Goal: Transaction & Acquisition: Book appointment/travel/reservation

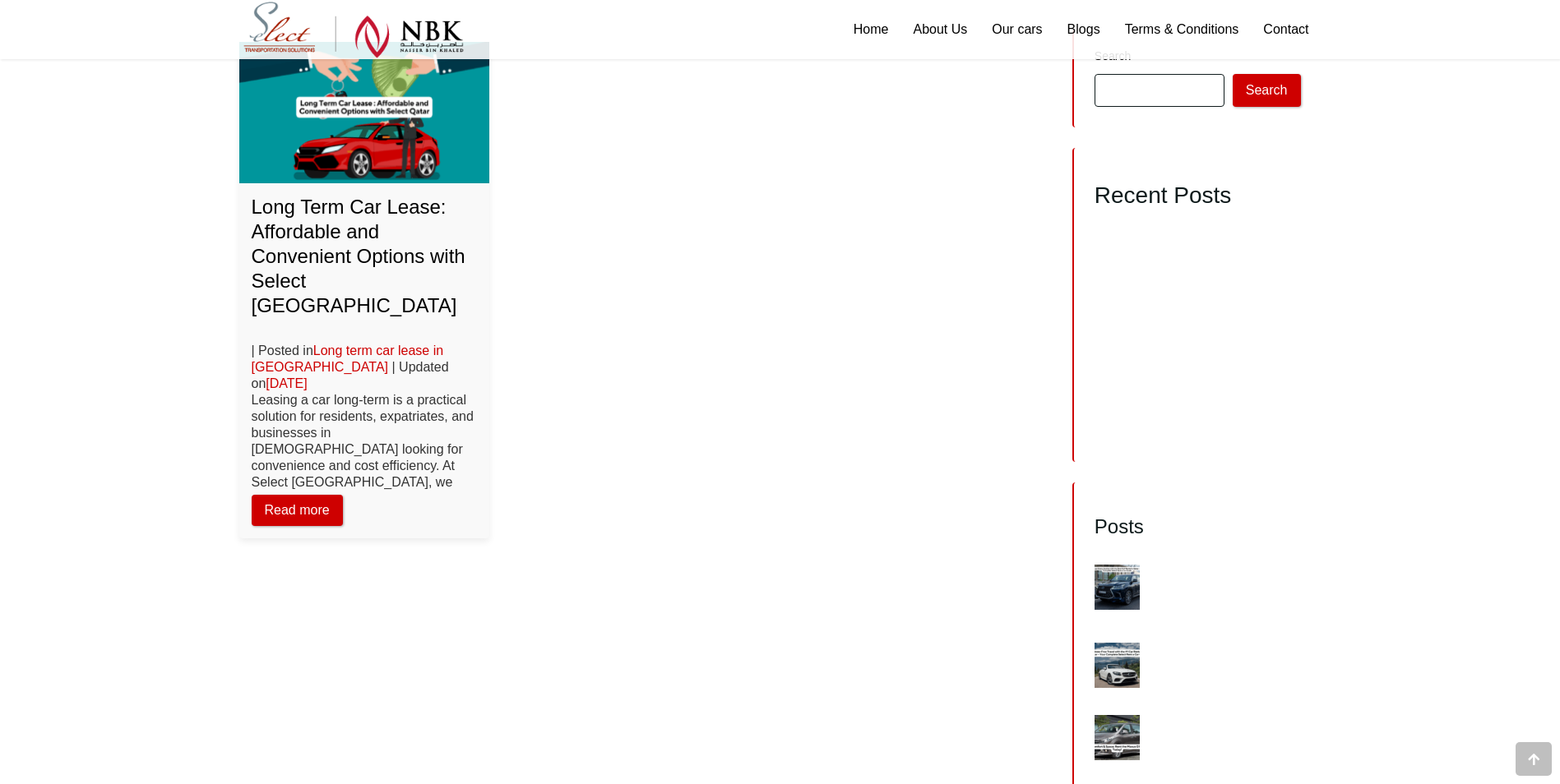
scroll to position [1562, 0]
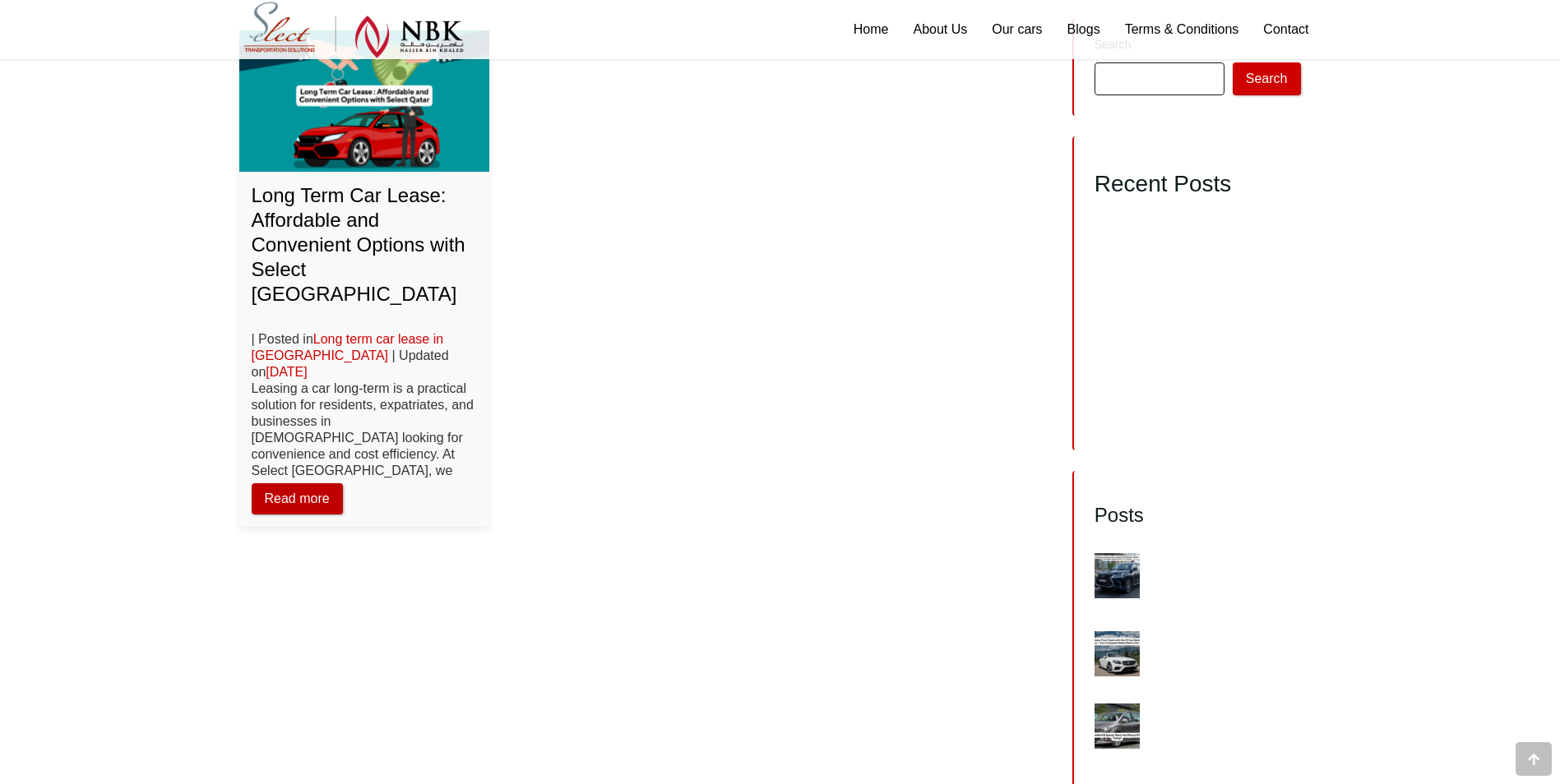
click at [298, 483] on link "Read more" at bounding box center [297, 498] width 92 height 32
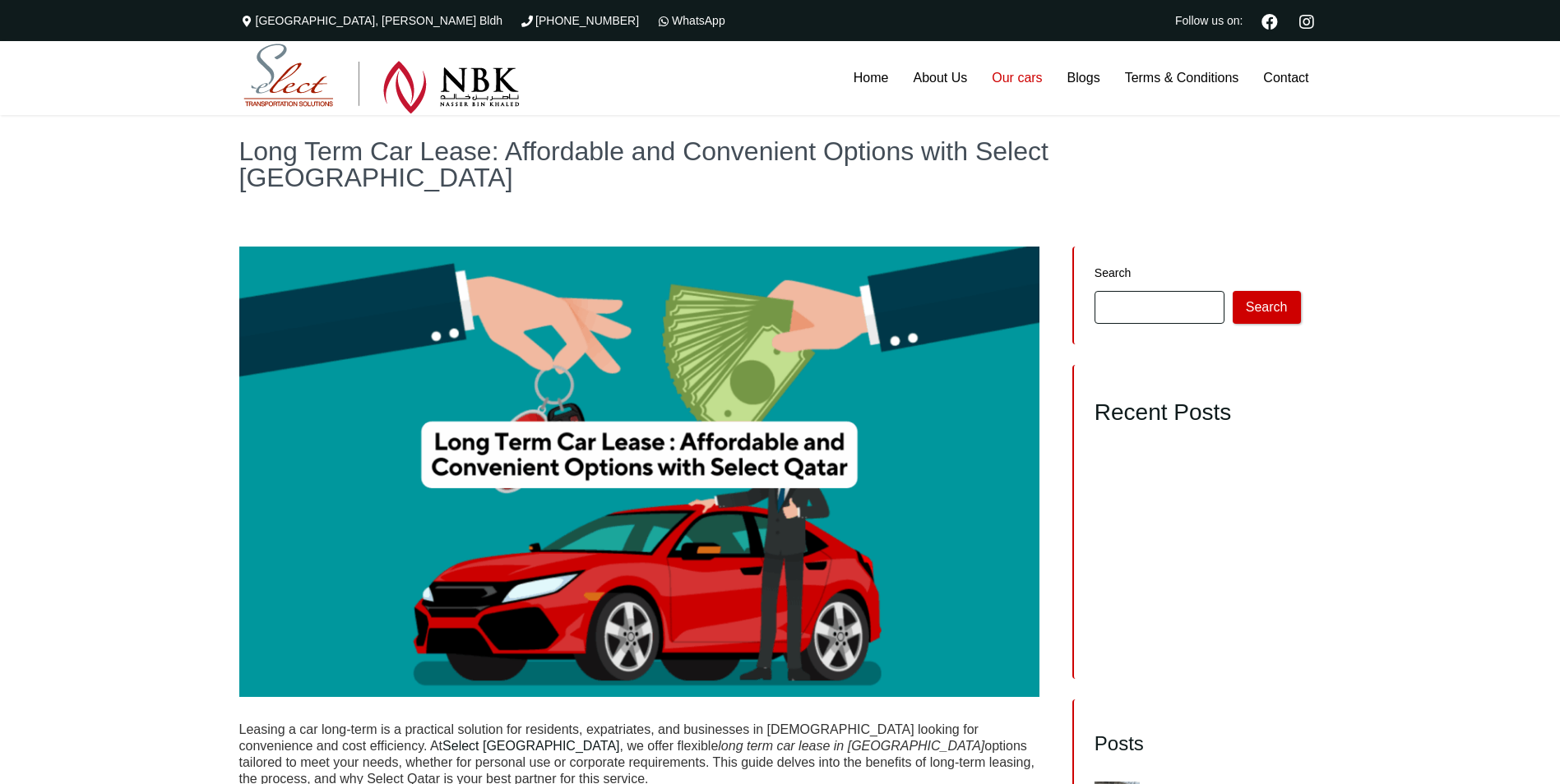
click at [1017, 79] on link "Our cars" at bounding box center [1016, 77] width 75 height 74
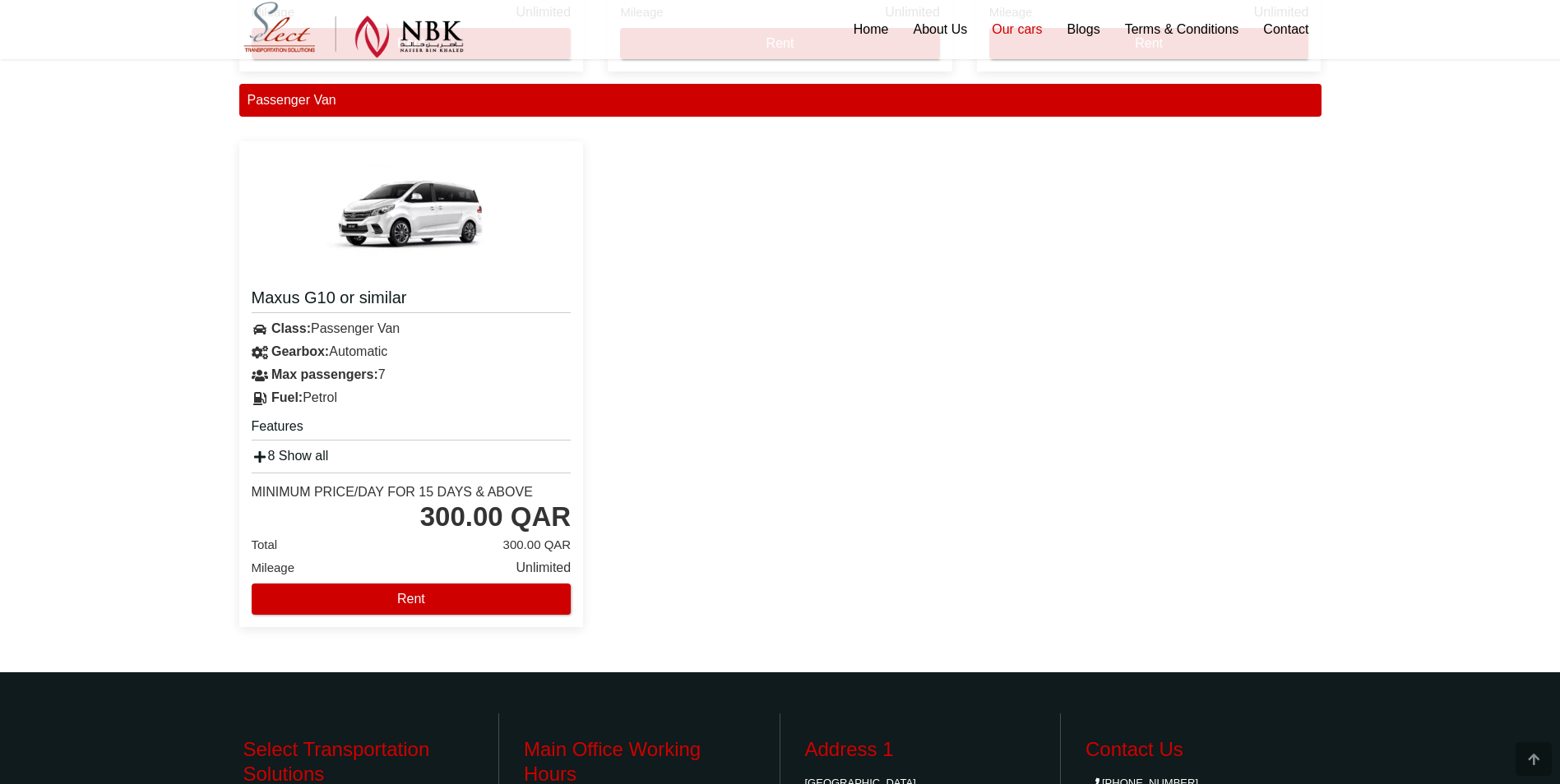
scroll to position [2467, 0]
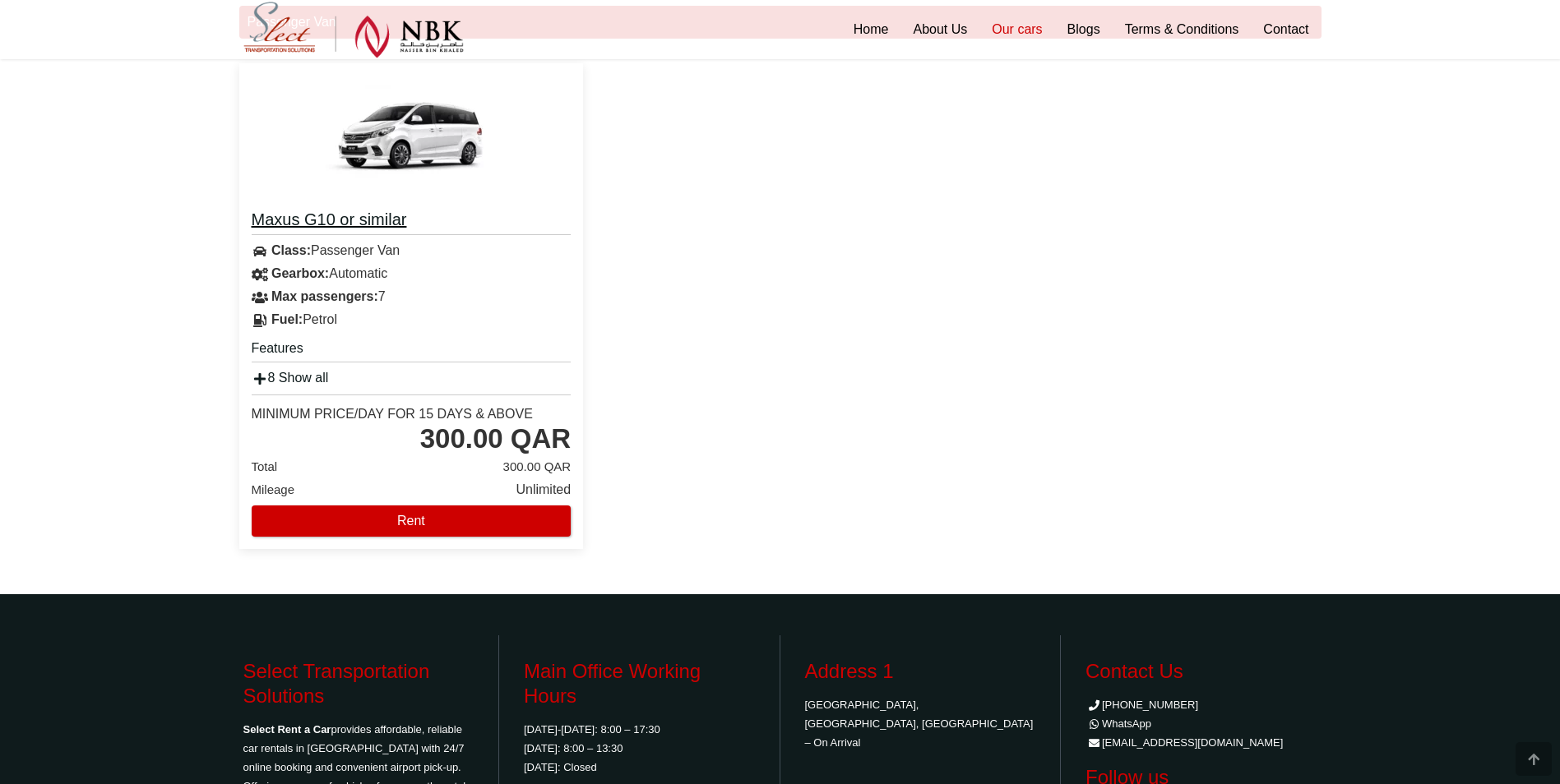
click at [329, 220] on h4 "Maxus G10 or similar" at bounding box center [411, 222] width 320 height 27
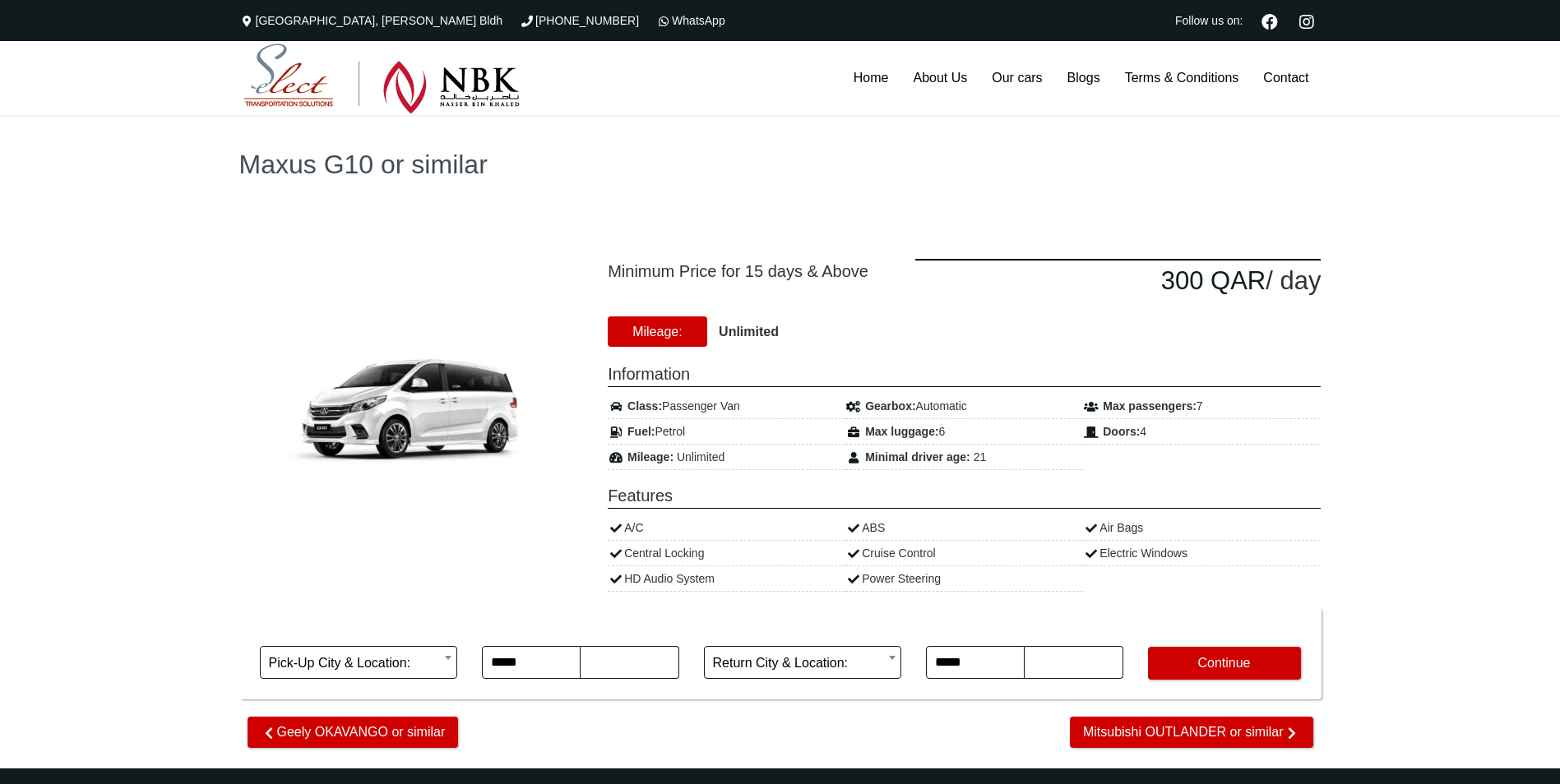
type input "********"
